Goal: Task Accomplishment & Management: Complete application form

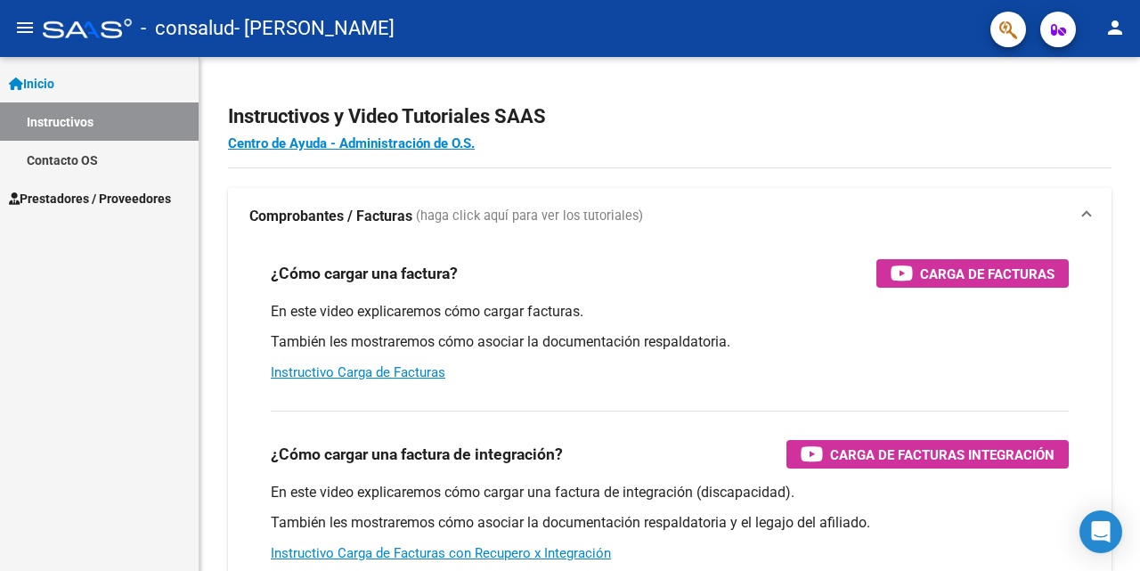
click at [116, 201] on span "Prestadores / Proveedores" at bounding box center [90, 199] width 162 height 20
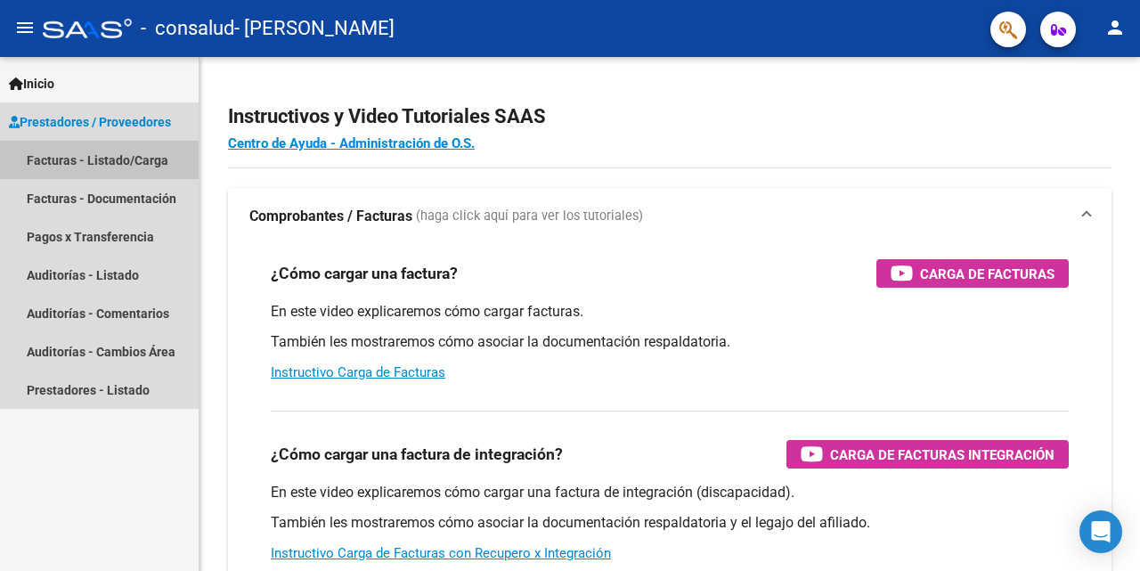
click at [149, 162] on link "Facturas - Listado/Carga" at bounding box center [99, 160] width 199 height 38
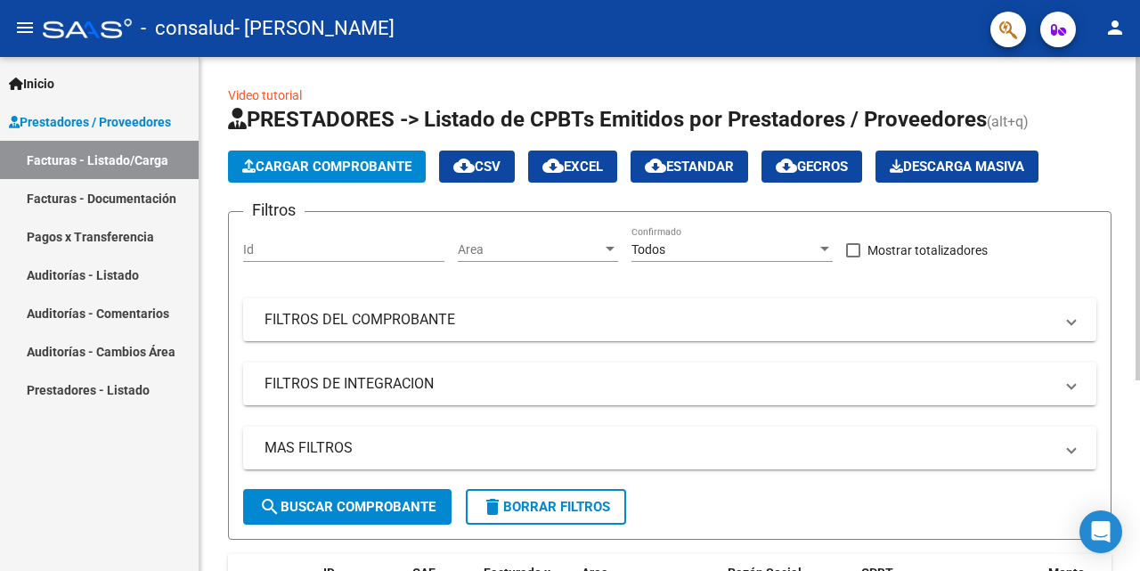
click at [383, 171] on span "Cargar Comprobante" at bounding box center [326, 166] width 169 height 16
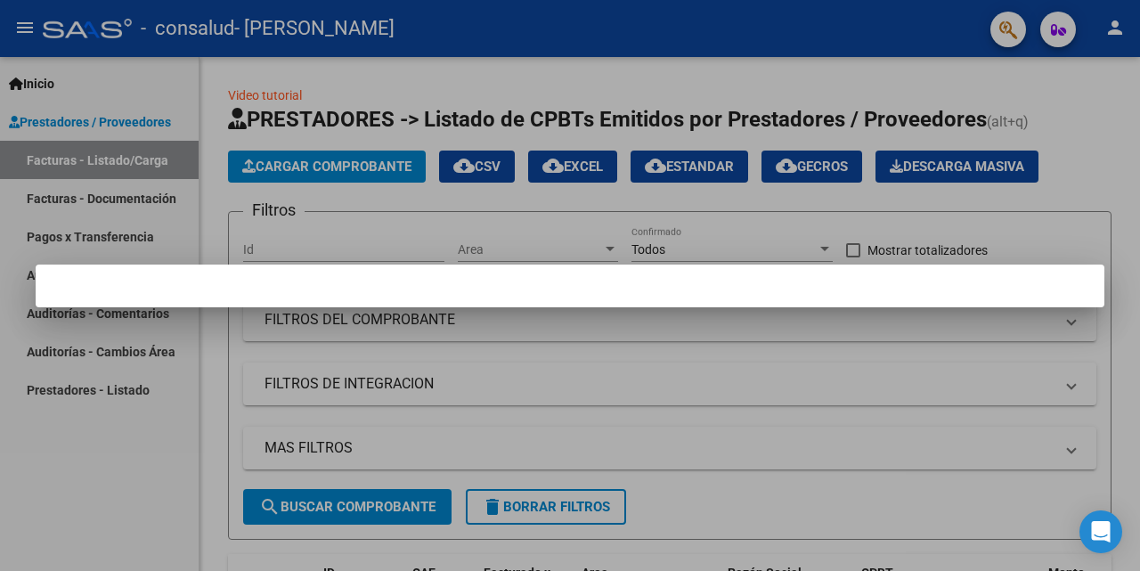
click at [380, 291] on mat-dialog-container at bounding box center [570, 285] width 1068 height 43
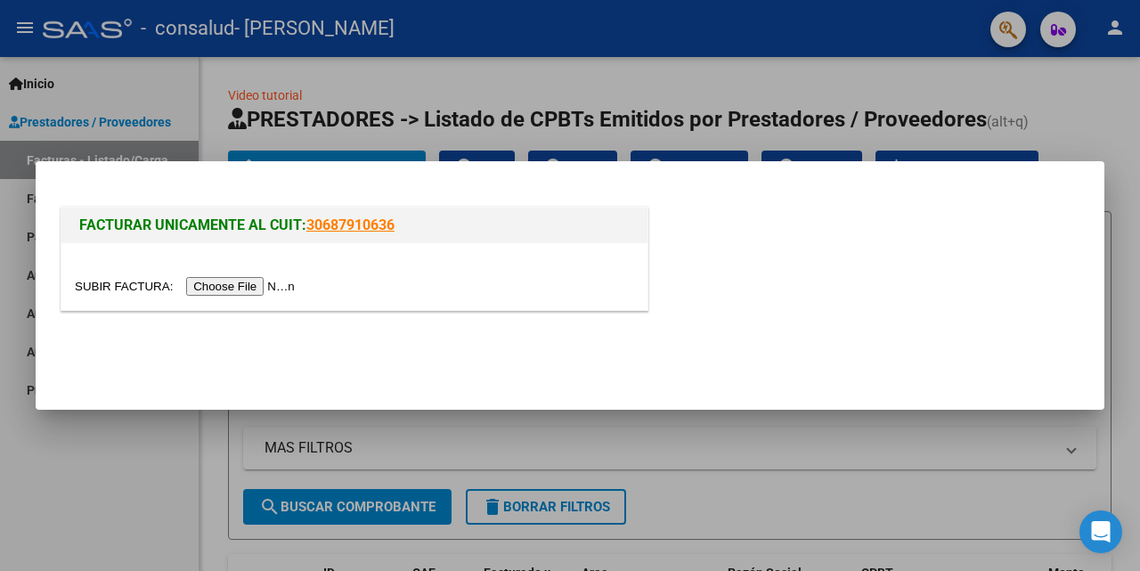
click at [244, 284] on input "file" at bounding box center [187, 286] width 225 height 19
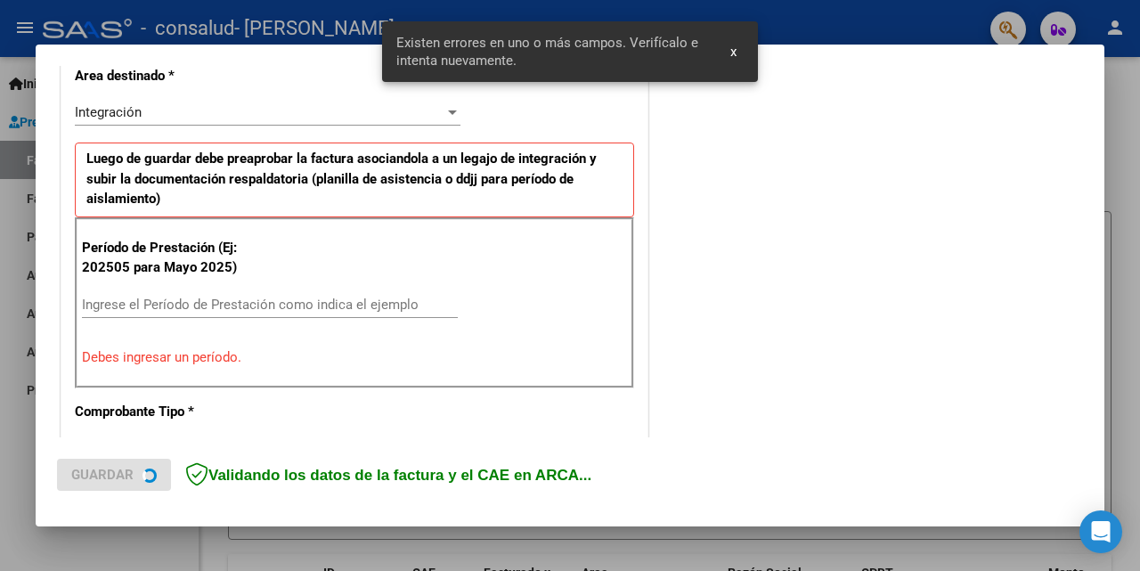
scroll to position [421, 0]
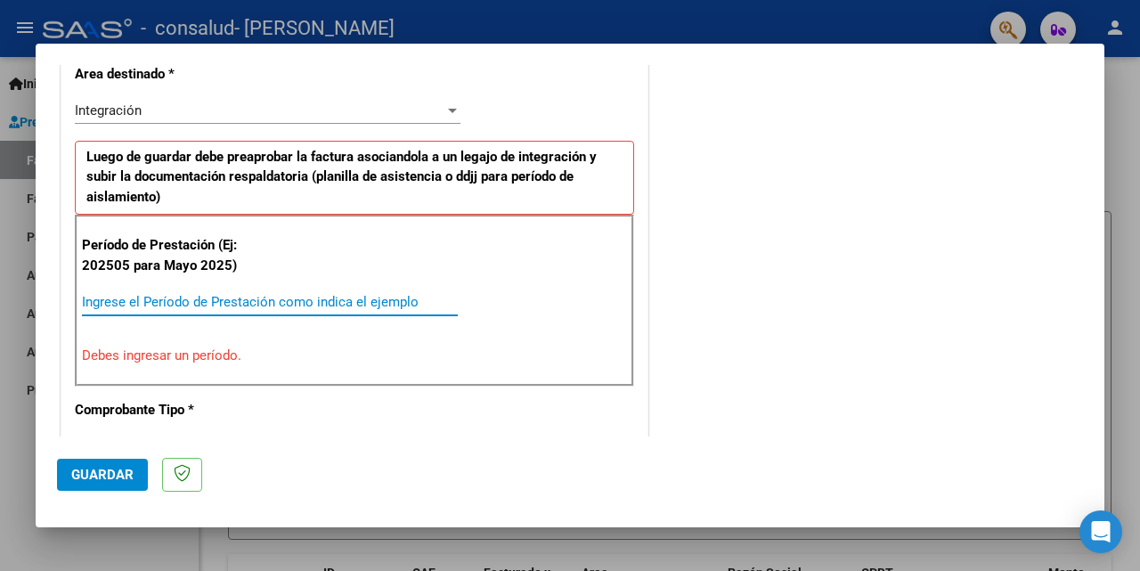
click at [213, 303] on input "Ingrese el Período de Prestación como indica el ejemplo" at bounding box center [270, 302] width 376 height 16
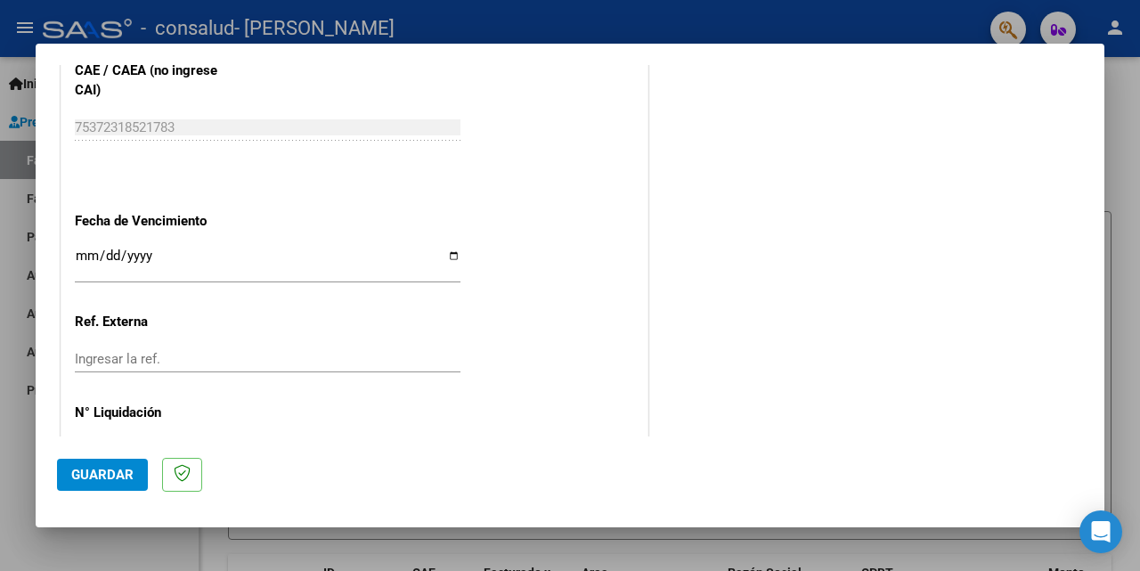
scroll to position [1147, 0]
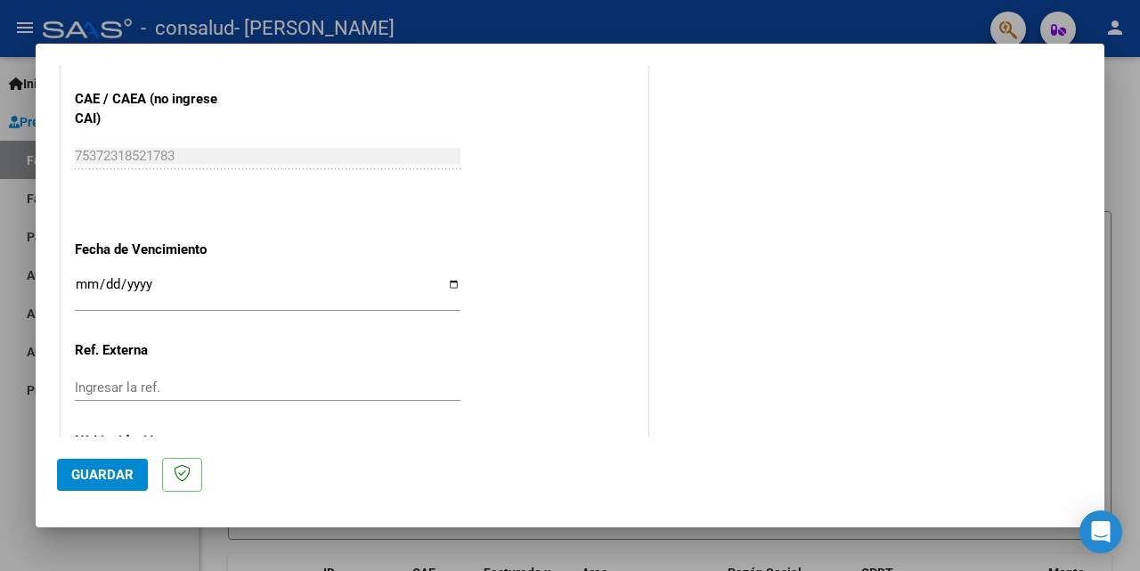
type input "202508"
click at [150, 281] on input "Ingresar la fecha" at bounding box center [268, 291] width 386 height 28
click at [92, 283] on input "Ingresar la fecha" at bounding box center [268, 291] width 386 height 28
click at [88, 283] on input "Ingresar la fecha" at bounding box center [268, 291] width 386 height 28
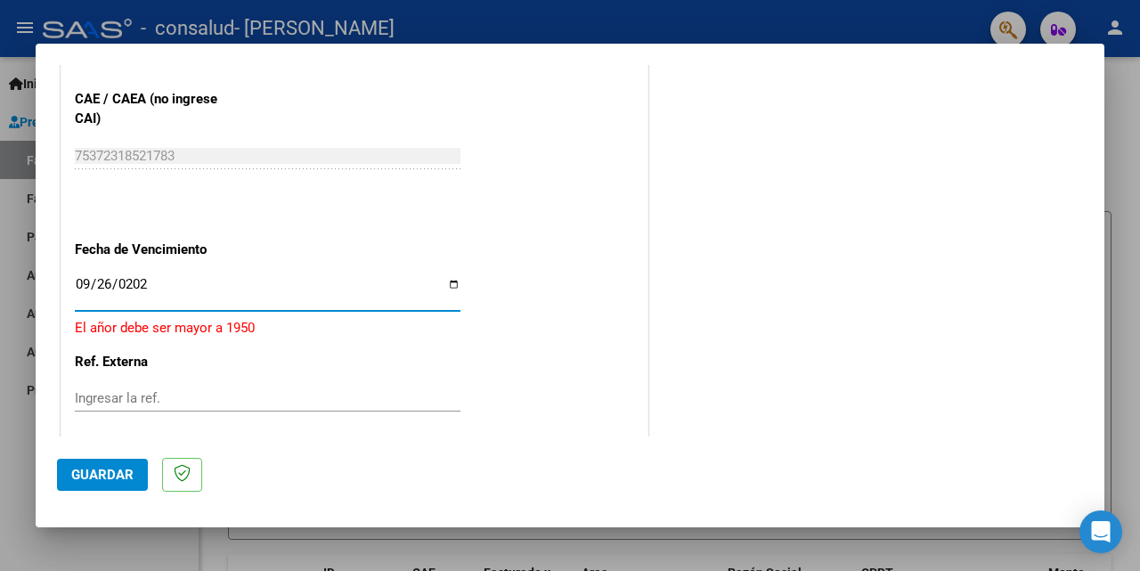
type input "[DATE]"
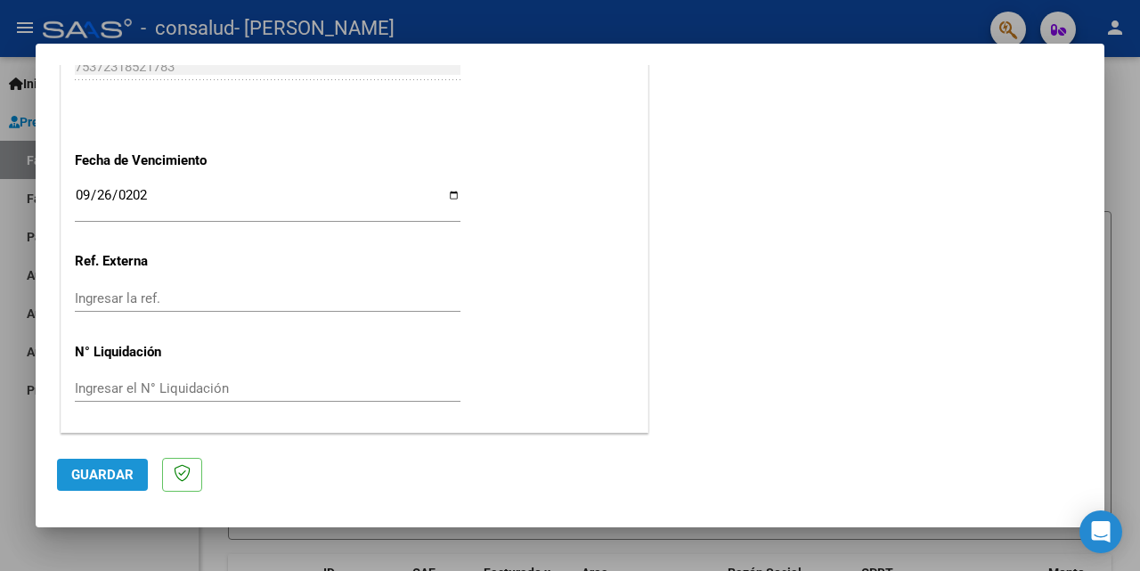
click at [124, 473] on span "Guardar" at bounding box center [102, 475] width 62 height 16
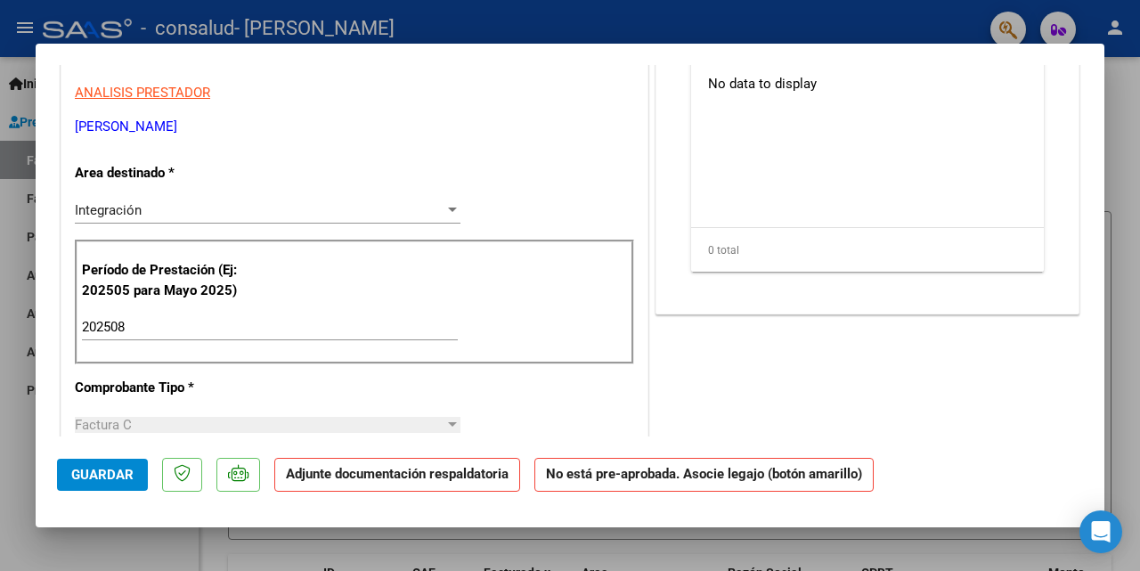
scroll to position [89, 0]
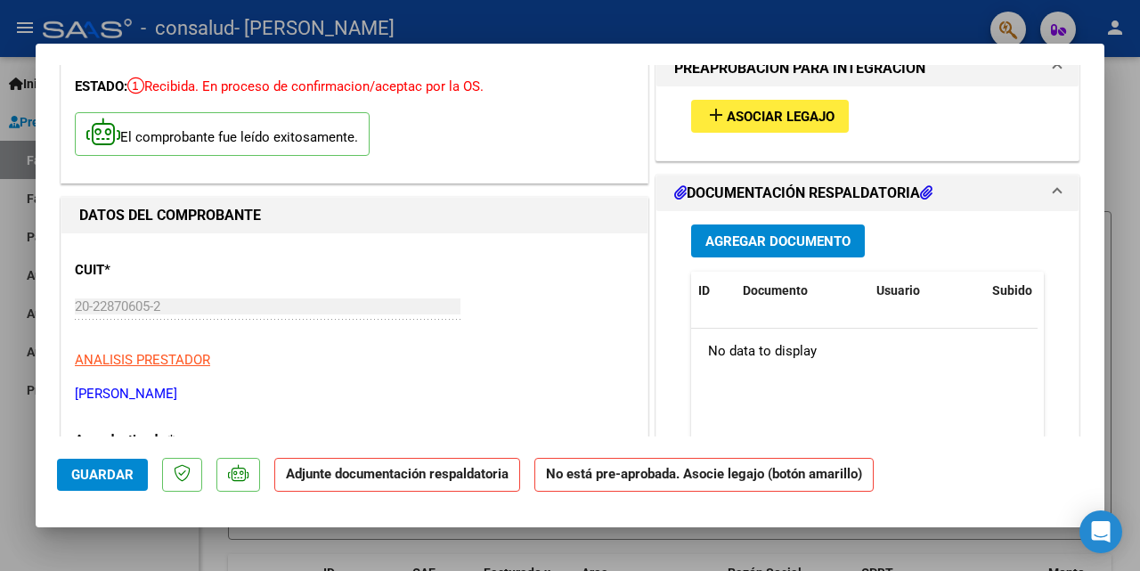
click at [779, 240] on span "Agregar Documento" at bounding box center [777, 241] width 145 height 16
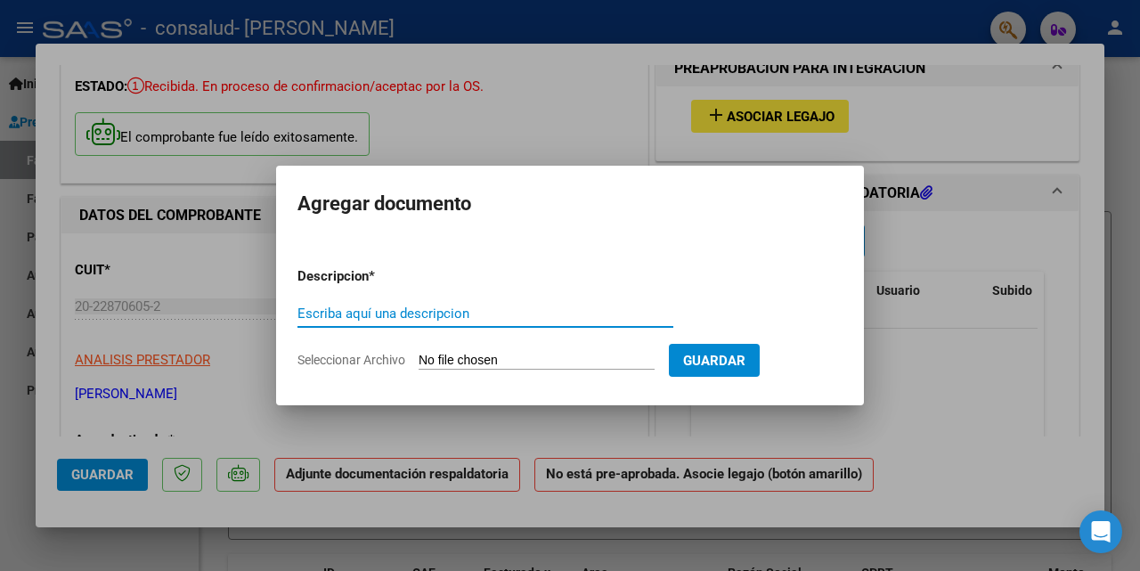
click at [355, 310] on input "Escriba aquí una descripcion" at bounding box center [485, 313] width 376 height 16
type input "Planillas Asistencia [PERSON_NAME]"
click at [353, 358] on span "Seleccionar Archivo" at bounding box center [351, 360] width 108 height 14
click at [418, 358] on input "Seleccionar Archivo" at bounding box center [536, 361] width 236 height 17
type input "C:\fakepath\plan [PERSON_NAME] Jose127.pdf"
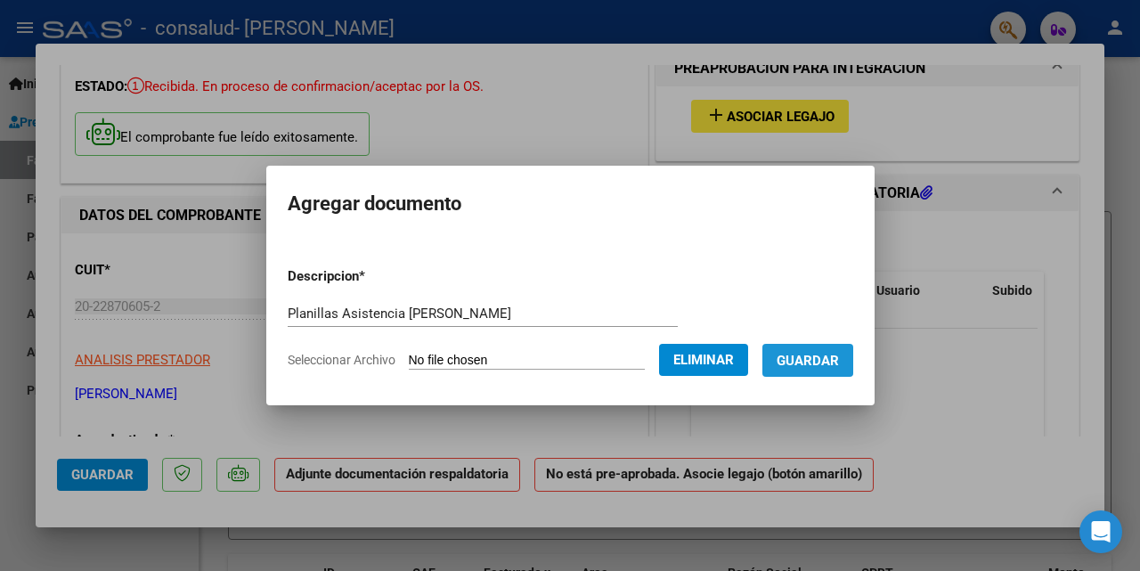
click at [824, 354] on span "Guardar" at bounding box center [807, 361] width 62 height 16
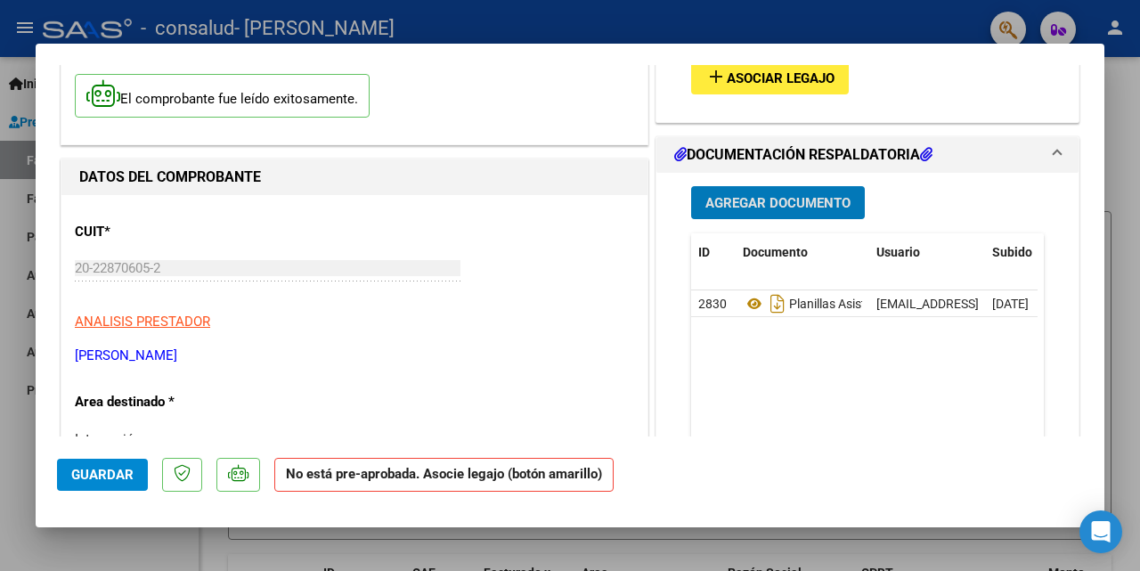
scroll to position [0, 0]
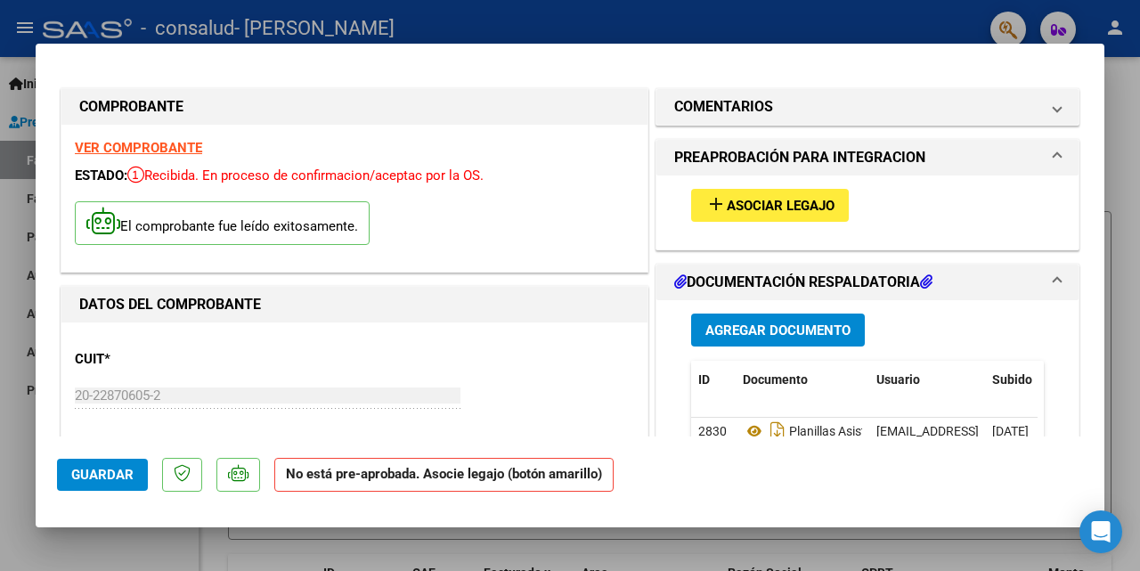
click at [1053, 157] on span at bounding box center [1056, 157] width 7 height 21
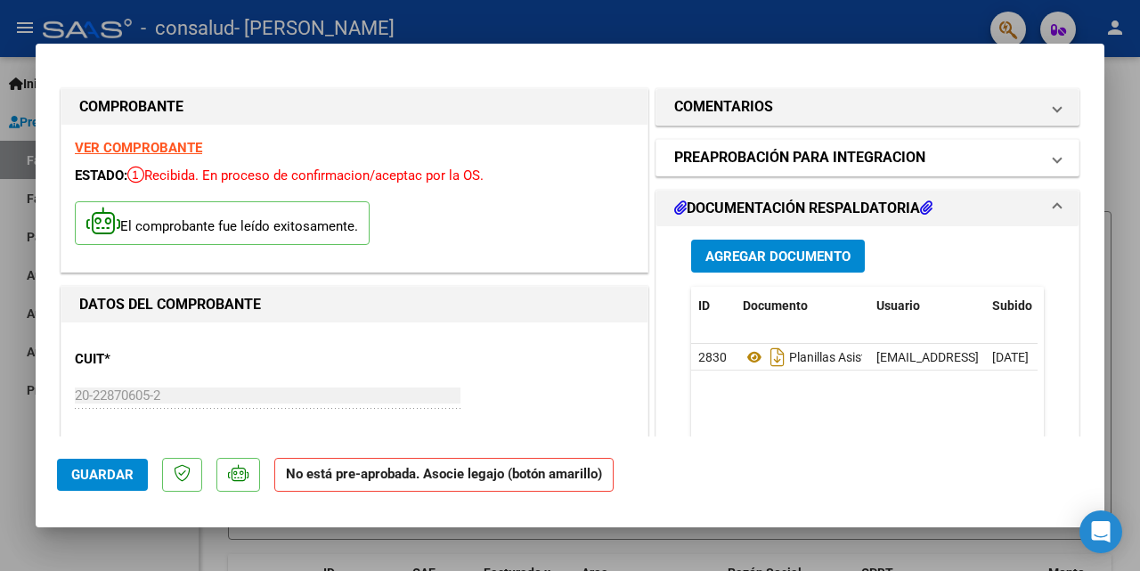
click at [1053, 156] on span at bounding box center [1056, 157] width 7 height 21
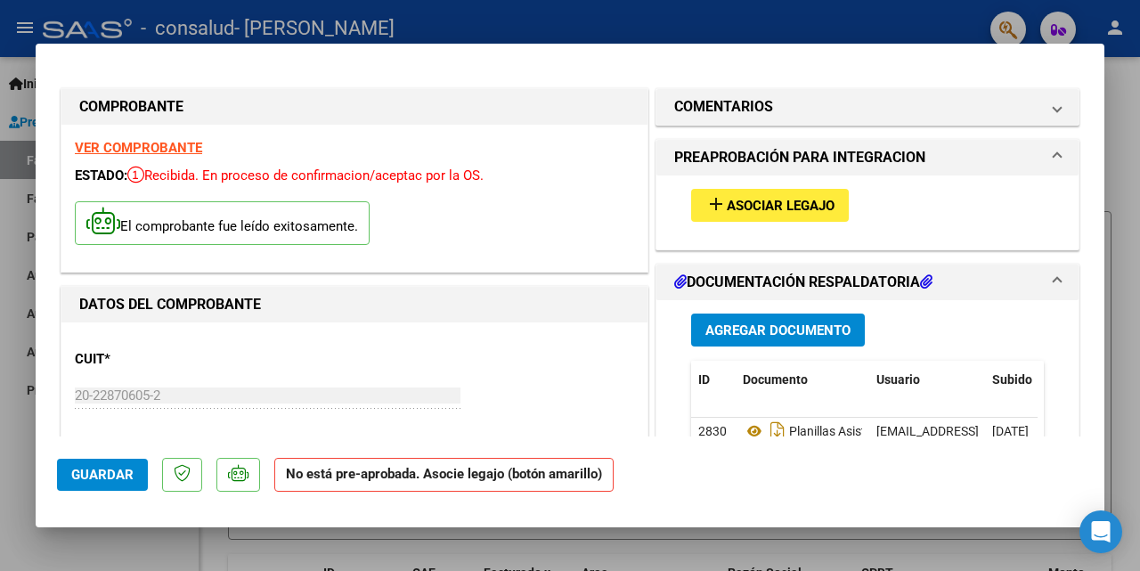
click at [115, 471] on span "Guardar" at bounding box center [102, 475] width 62 height 16
click at [797, 207] on span "Asociar Legajo" at bounding box center [781, 206] width 108 height 16
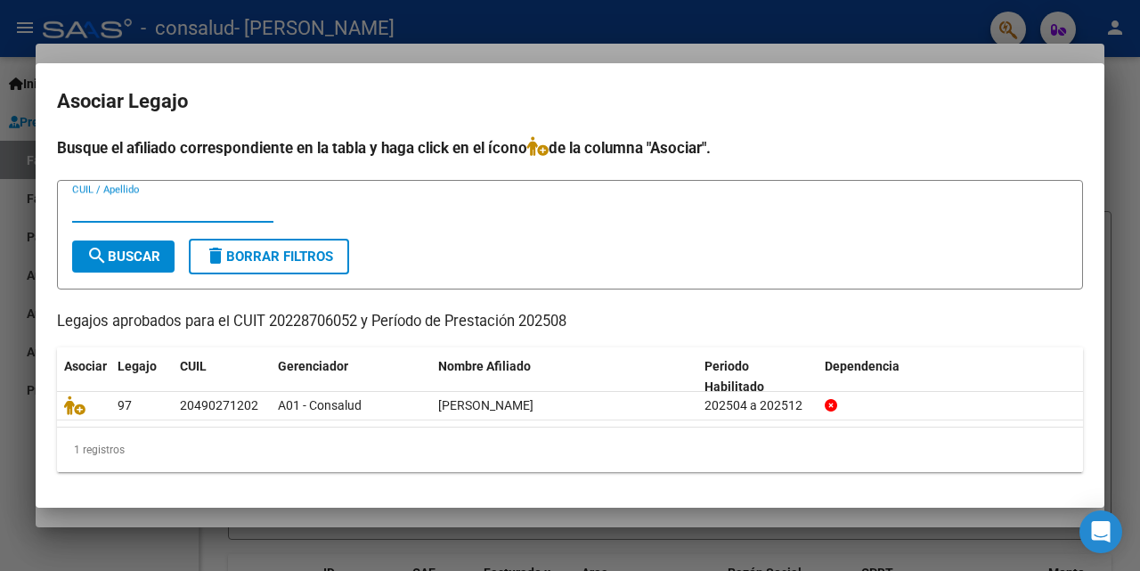
click at [109, 203] on input "CUIL / Apellido" at bounding box center [172, 208] width 201 height 16
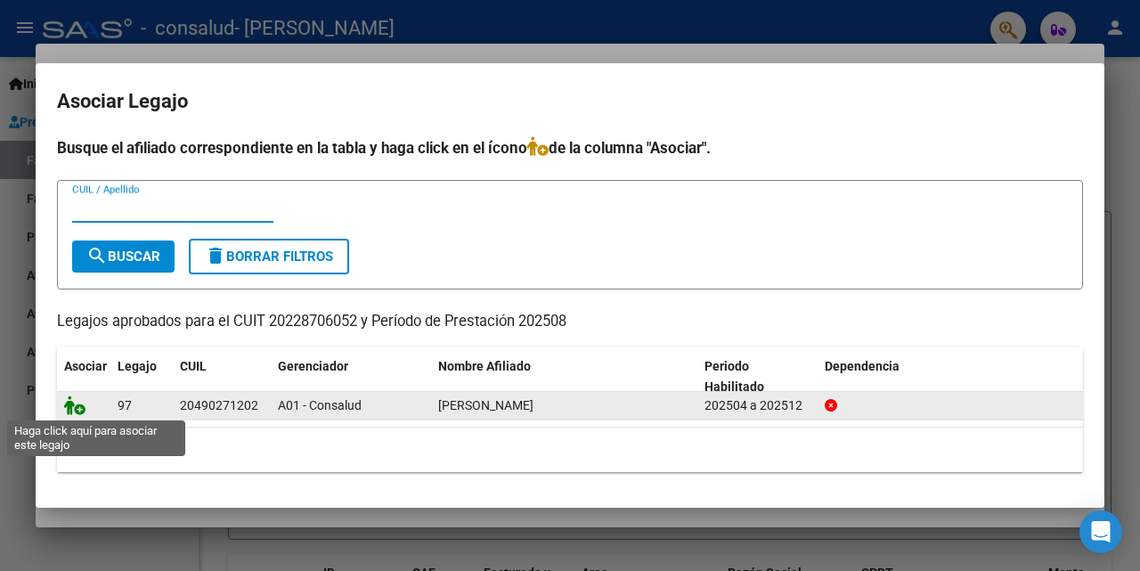
click at [79, 403] on icon at bounding box center [74, 405] width 21 height 20
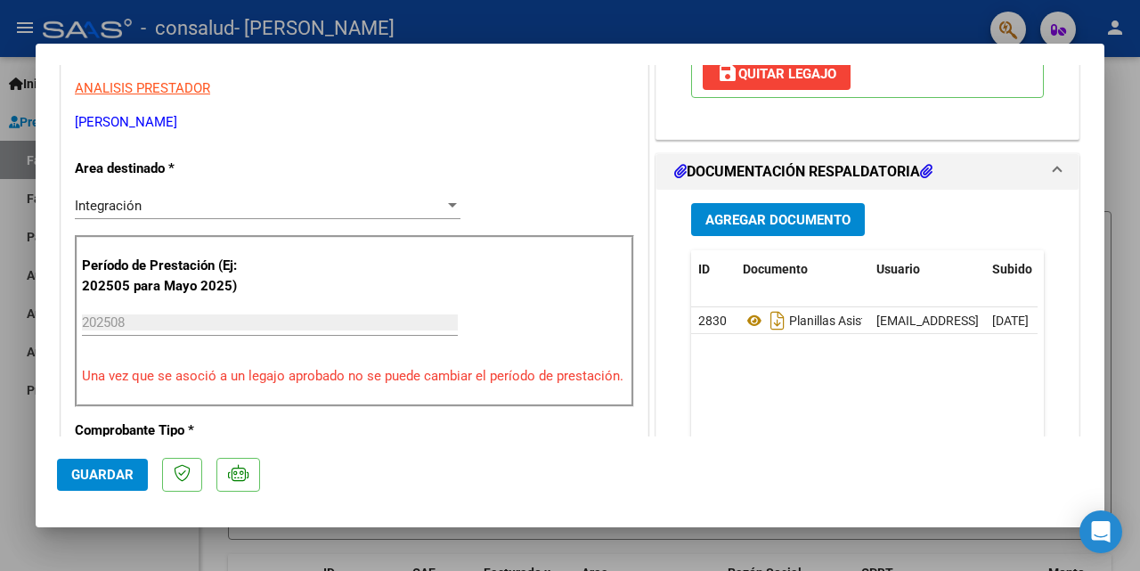
scroll to position [356, 0]
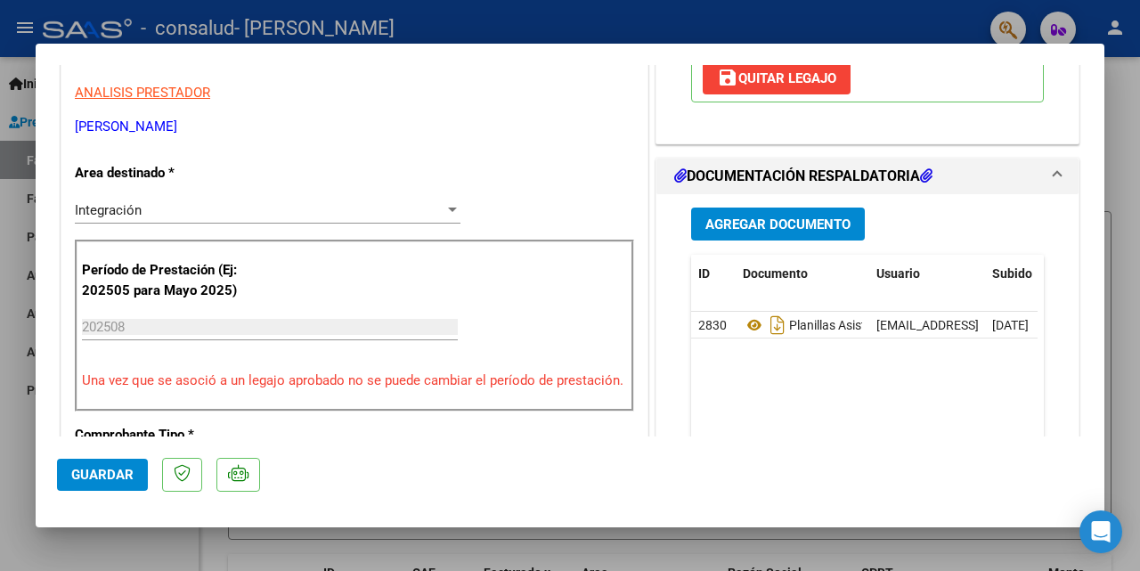
click at [106, 469] on span "Guardar" at bounding box center [102, 475] width 62 height 16
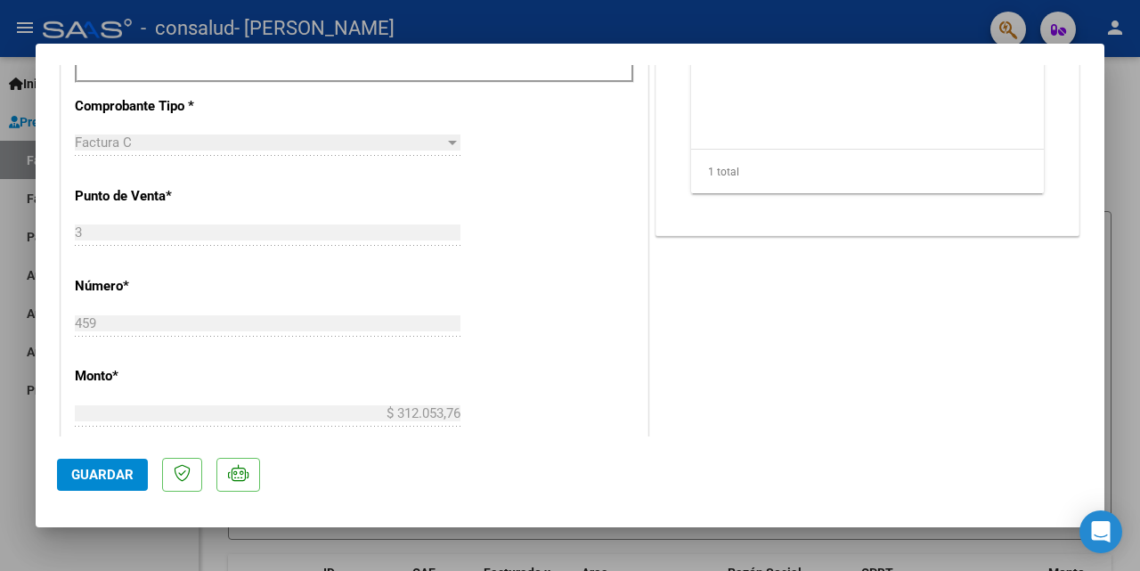
scroll to position [445, 0]
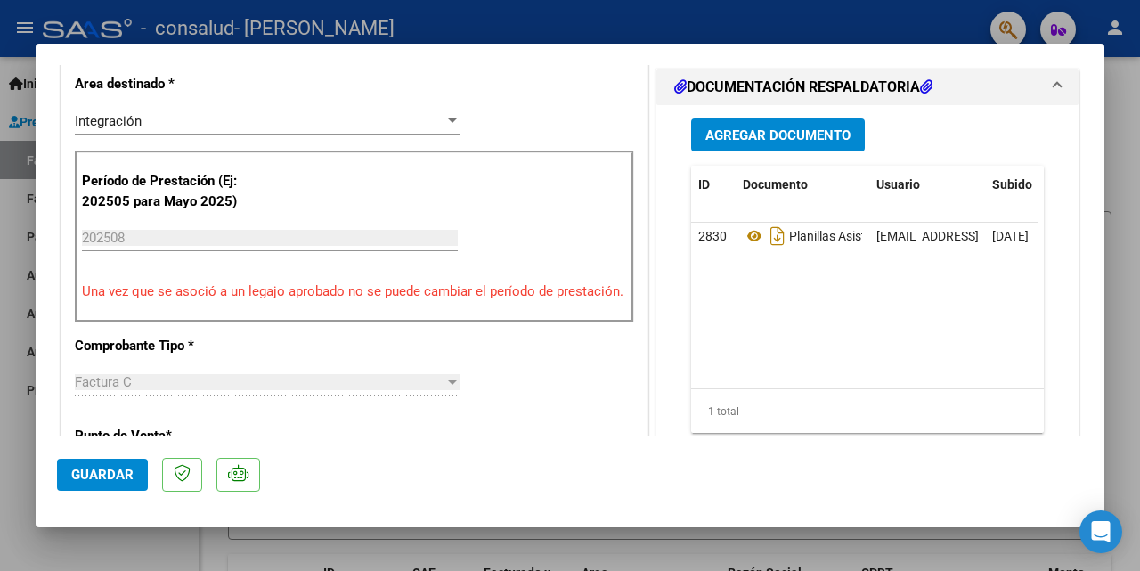
click at [792, 19] on div at bounding box center [570, 285] width 1140 height 571
type input "$ 0,00"
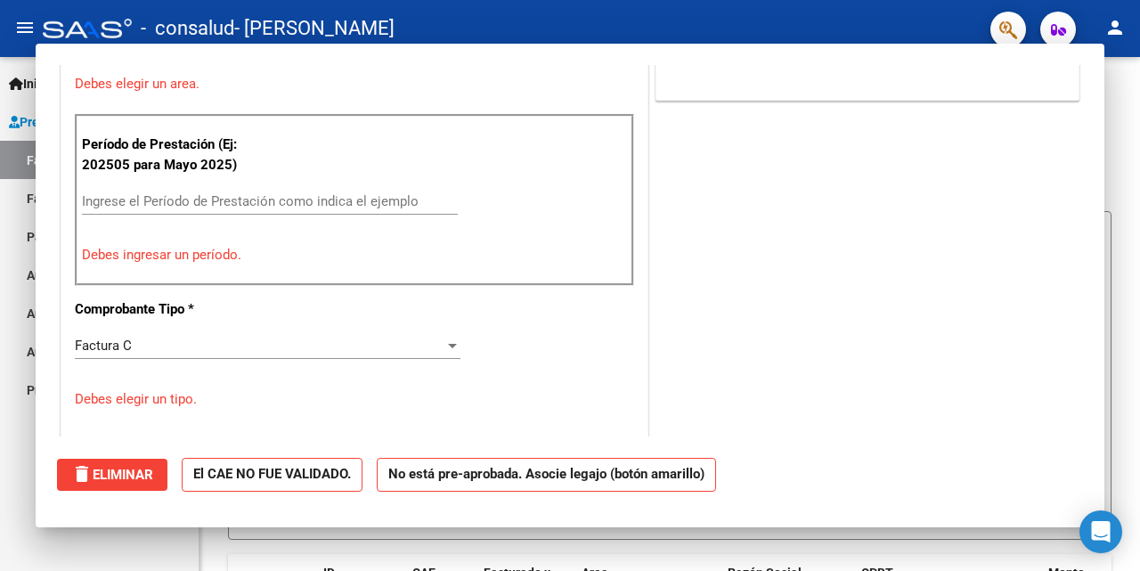
scroll to position [409, 0]
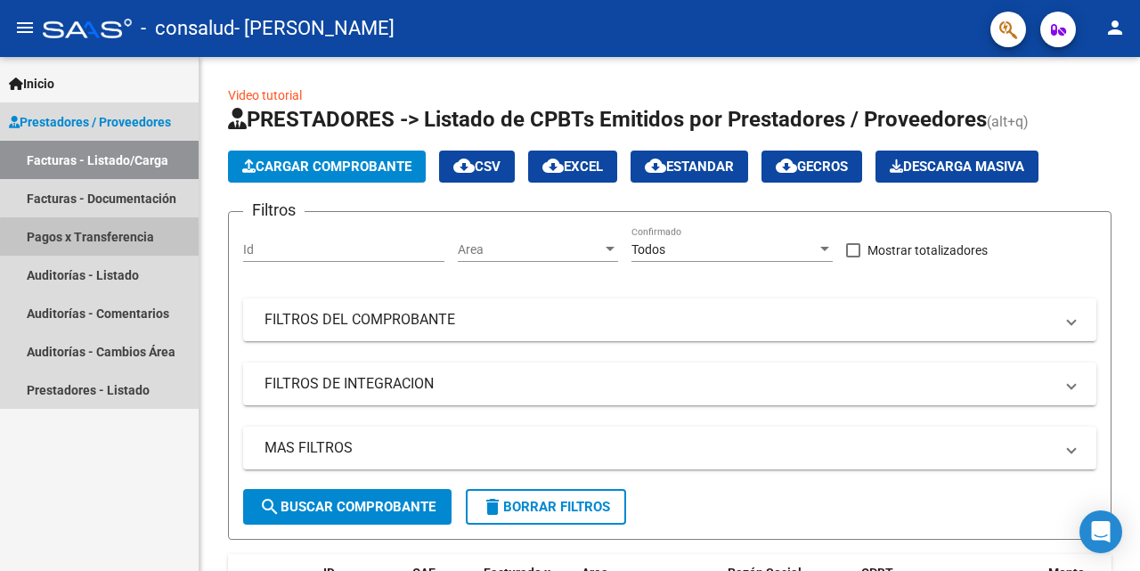
click at [142, 240] on link "Pagos x Transferencia" at bounding box center [99, 236] width 199 height 38
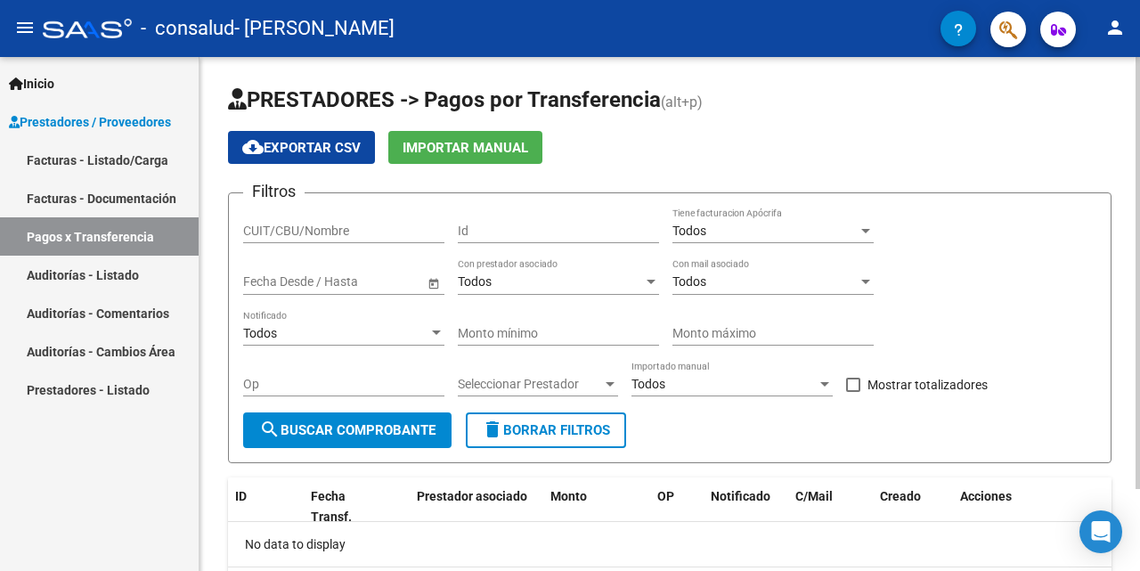
click at [405, 425] on span "search Buscar Comprobante" at bounding box center [347, 430] width 176 height 16
click at [118, 158] on link "Facturas - Listado/Carga" at bounding box center [99, 160] width 199 height 38
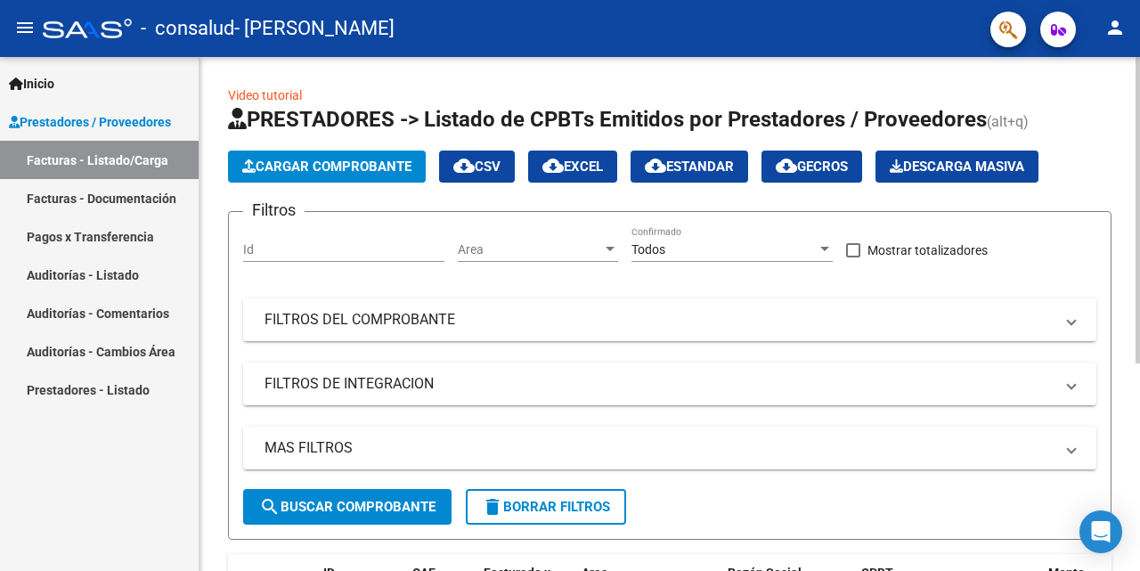
click at [473, 318] on mat-panel-title "FILTROS DEL COMPROBANTE" at bounding box center [658, 320] width 789 height 20
